Goal: Task Accomplishment & Management: Use online tool/utility

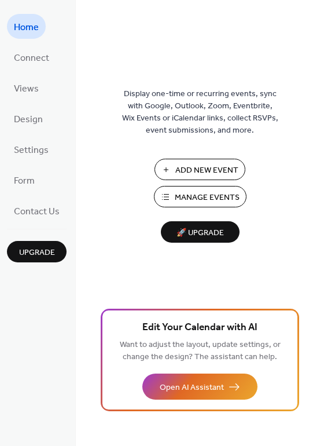
click at [220, 170] on span "Add New Event" at bounding box center [206, 170] width 63 height 12
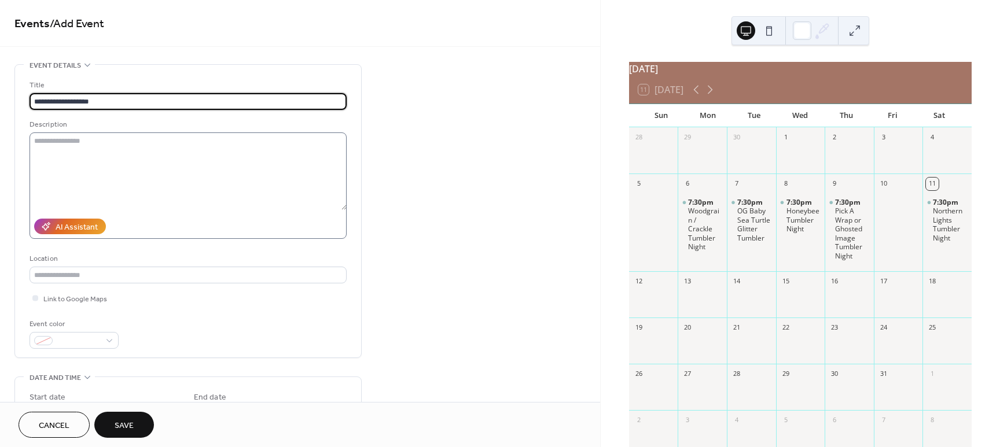
type input "**********"
click at [67, 142] on textarea at bounding box center [188, 172] width 317 height 78
